Goal: Information Seeking & Learning: Learn about a topic

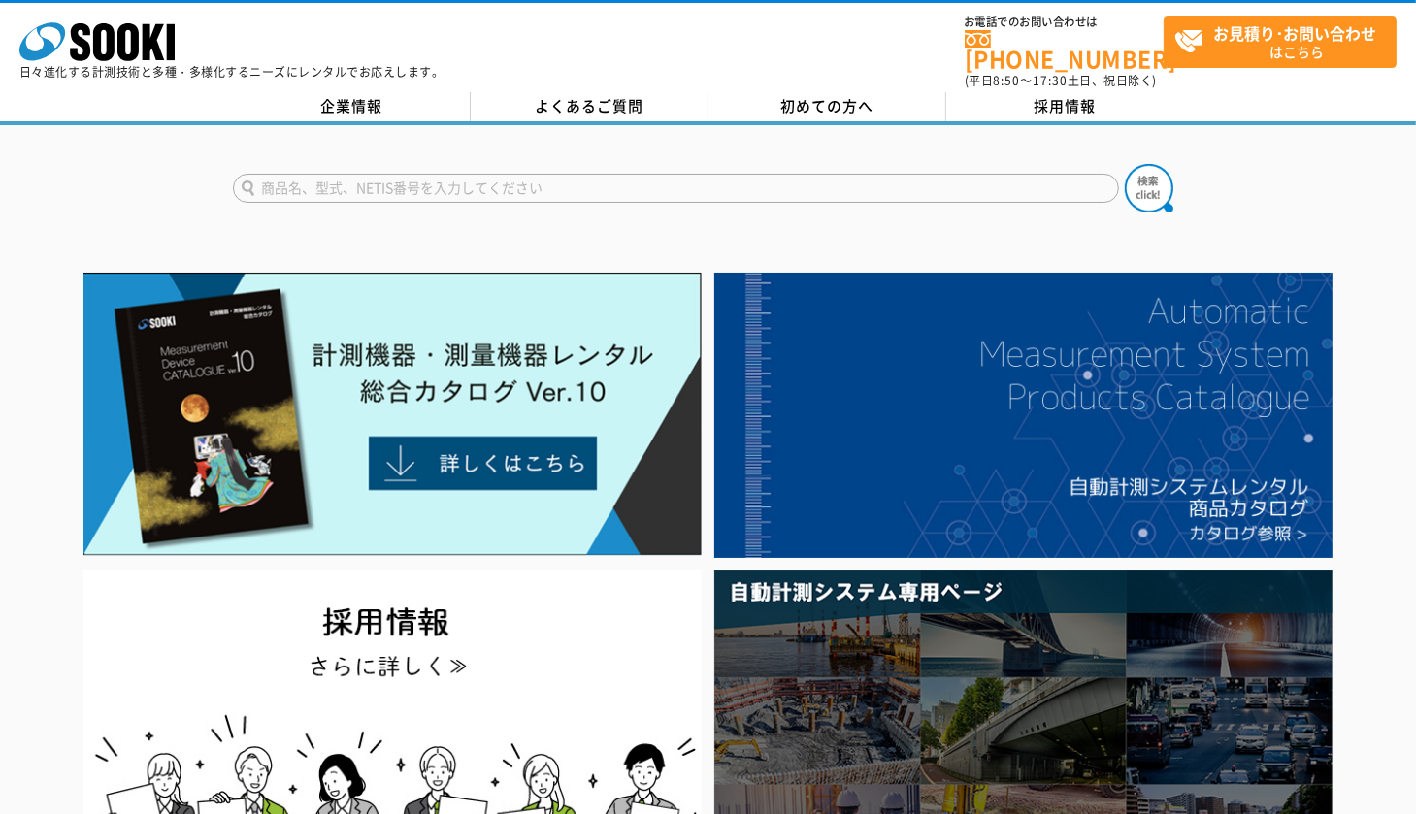
click at [506, 174] on input "text" at bounding box center [676, 188] width 886 height 29
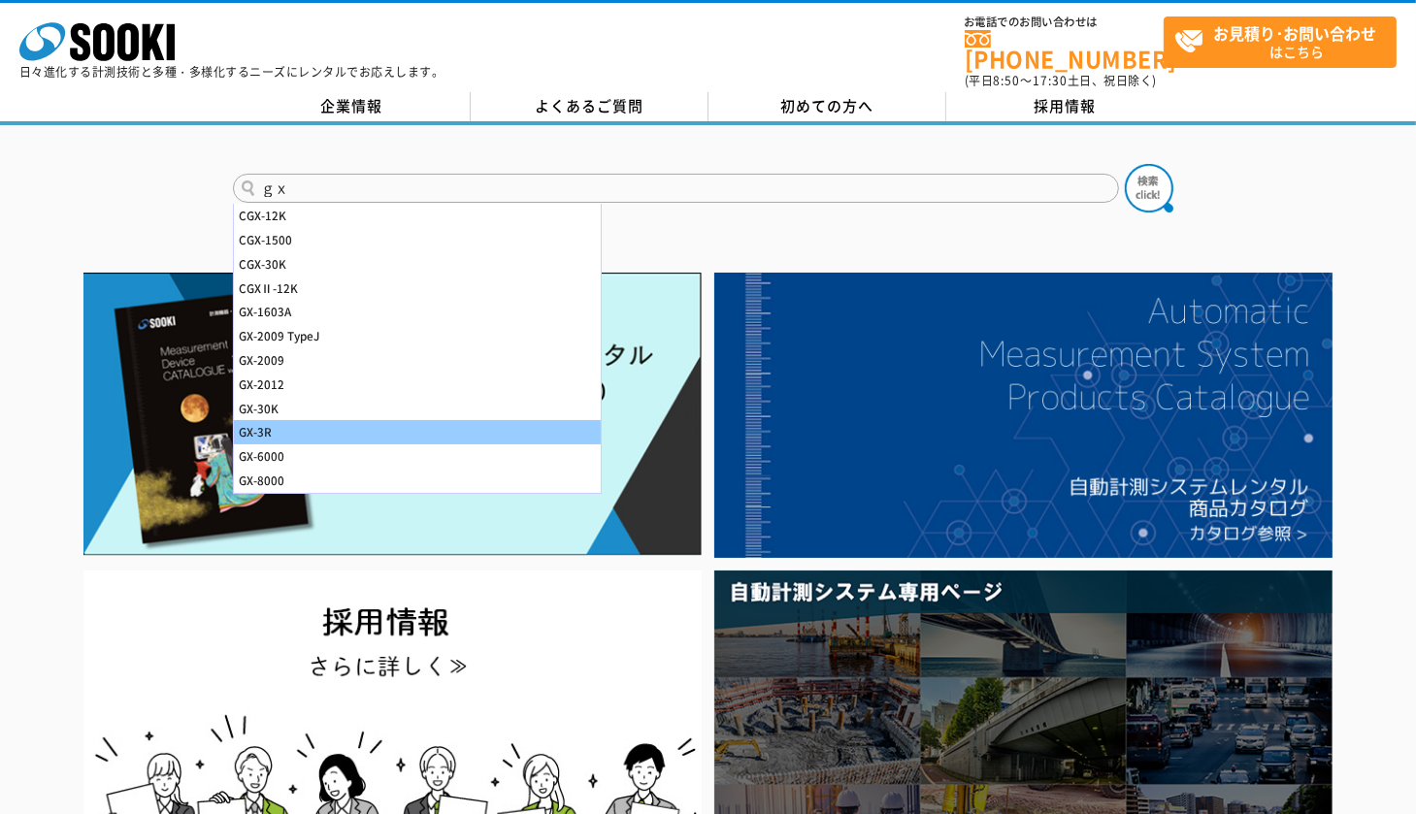
click at [481, 426] on div "GX-3R" at bounding box center [417, 432] width 367 height 24
type input "GX-3R"
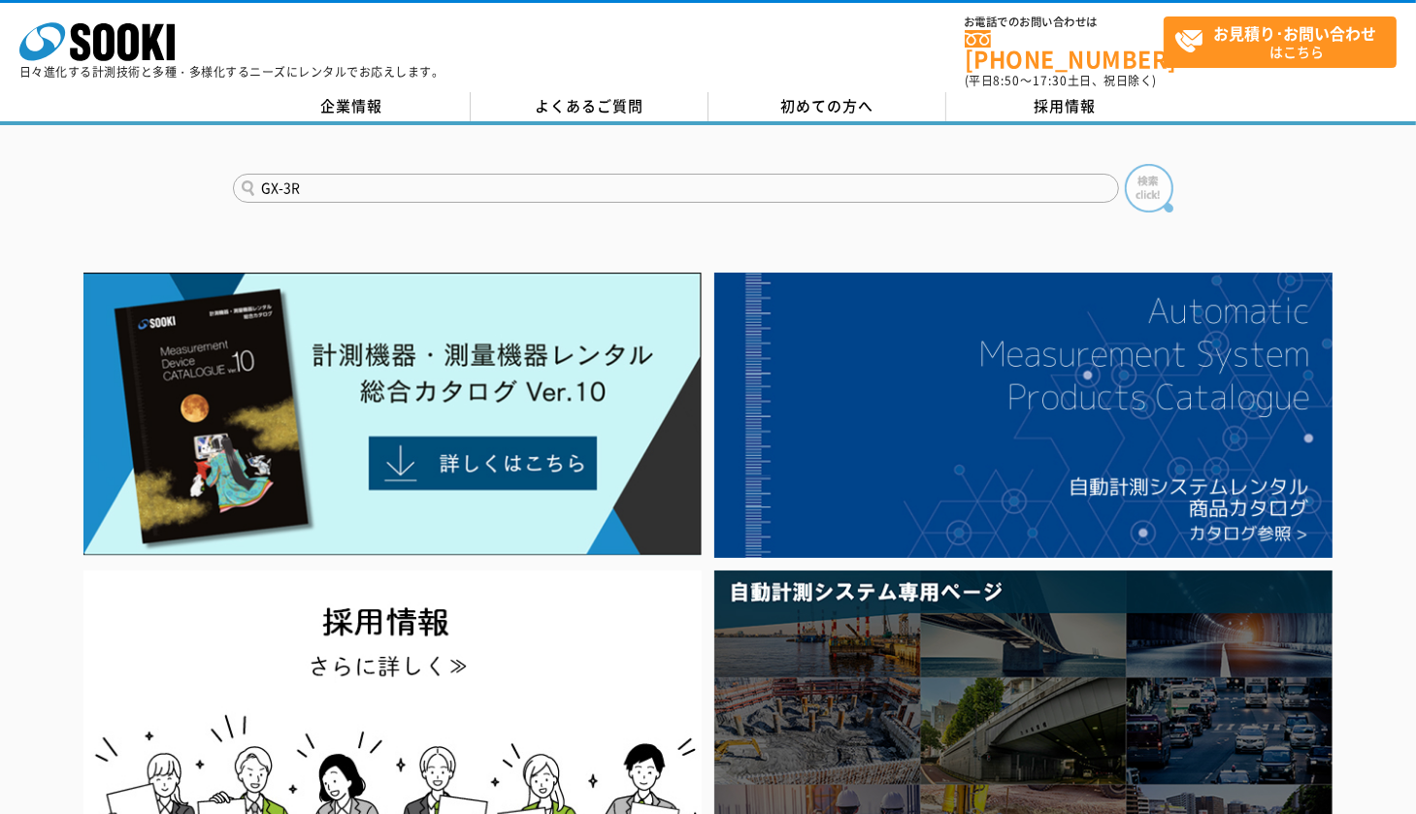
click at [1147, 189] on img at bounding box center [1149, 188] width 49 height 49
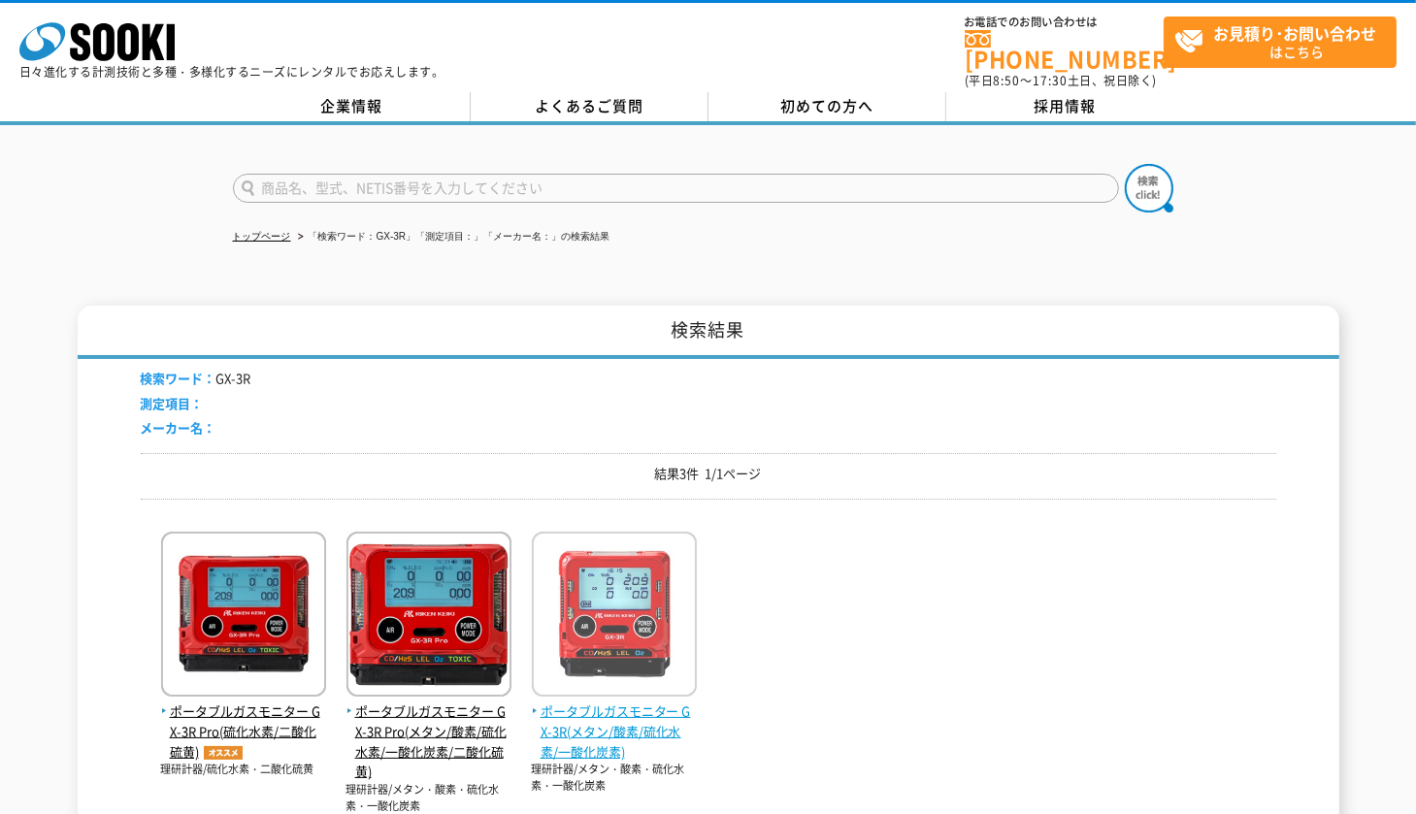
click at [571, 732] on span "ポータブルガスモニター GX-3R(メタン/酸素/硫化水素/一酸化炭素)" at bounding box center [614, 732] width 165 height 60
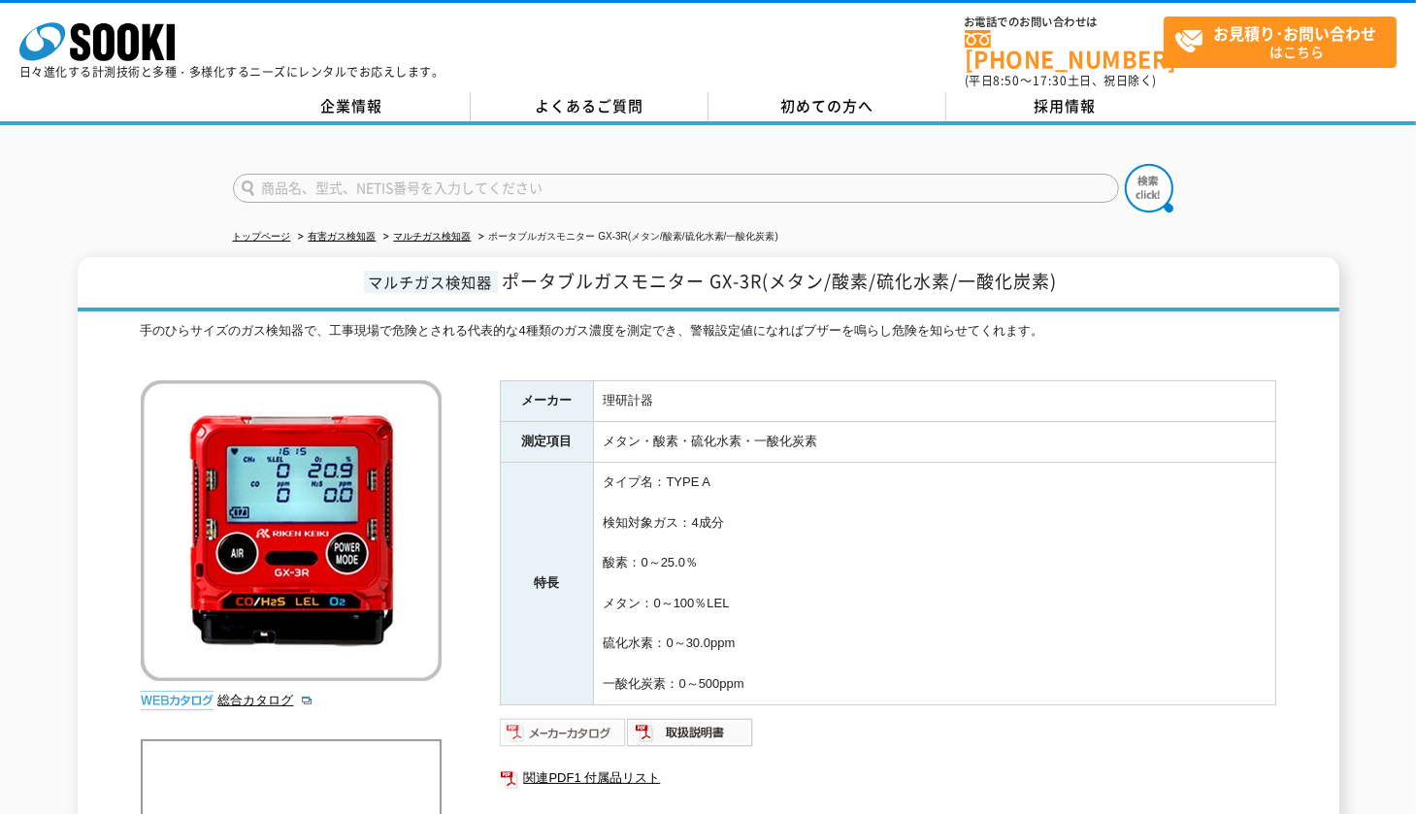
click at [589, 718] on img at bounding box center [563, 732] width 127 height 31
click at [232, 693] on link "総合カタログ" at bounding box center [265, 700] width 95 height 15
